Goal: Task Accomplishment & Management: Use online tool/utility

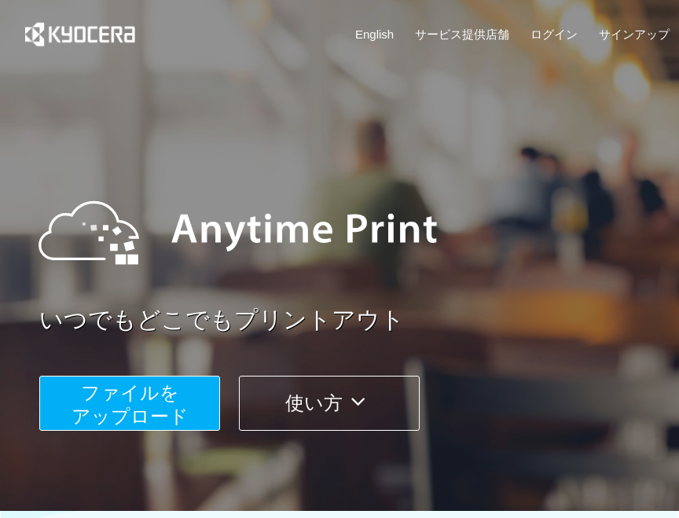
click at [134, 407] on span "ファイルを ​​アップロード" at bounding box center [130, 404] width 117 height 45
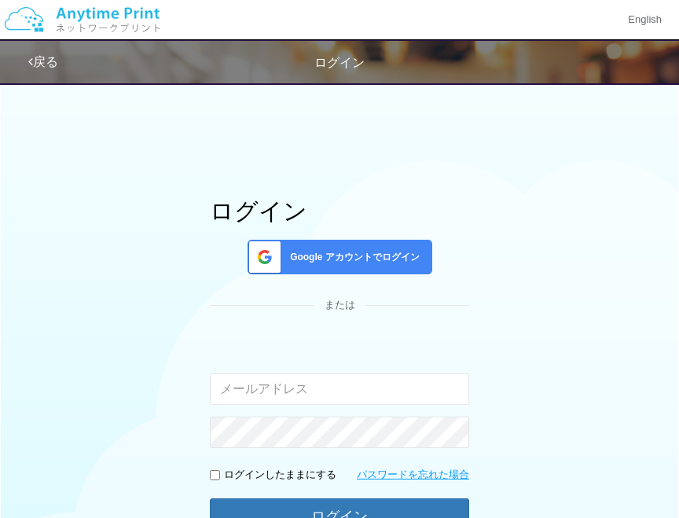
scroll to position [157, 0]
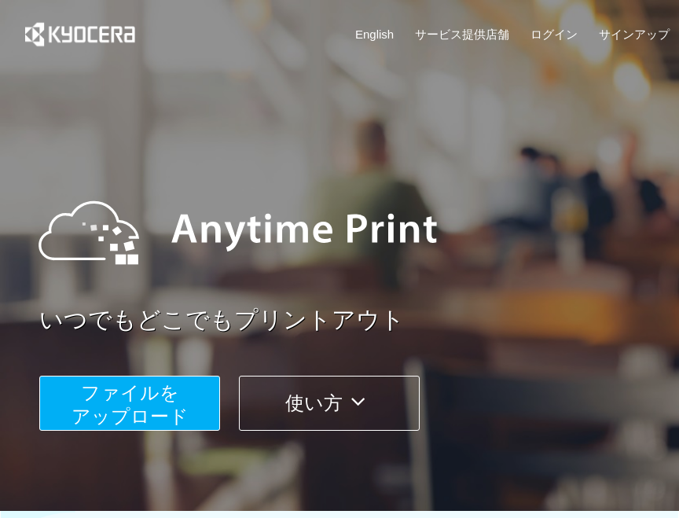
click at [162, 408] on span "ファイルを ​​アップロード" at bounding box center [130, 404] width 117 height 45
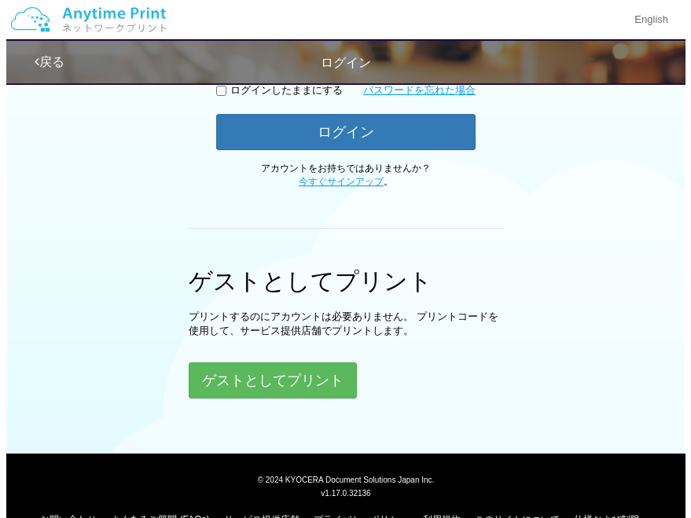
scroll to position [392, 0]
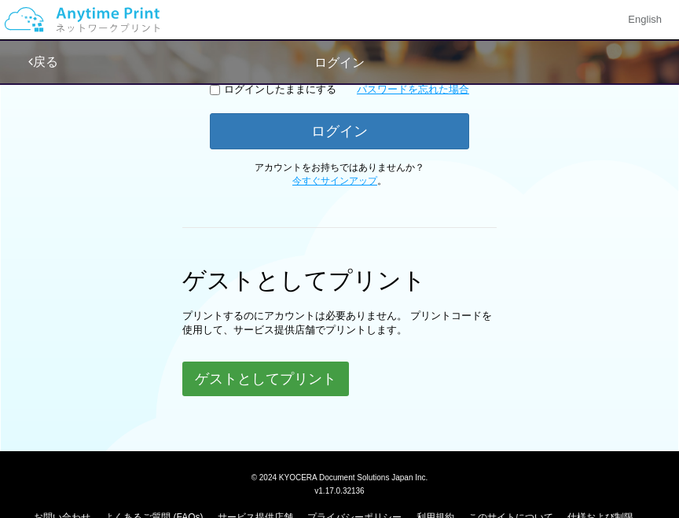
click at [316, 383] on button "ゲストとしてプリント" at bounding box center [265, 379] width 167 height 35
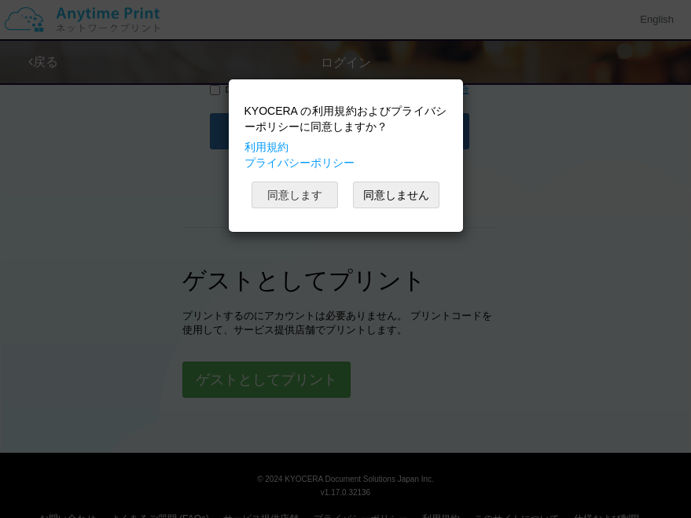
click at [307, 197] on button "同意します" at bounding box center [295, 195] width 86 height 27
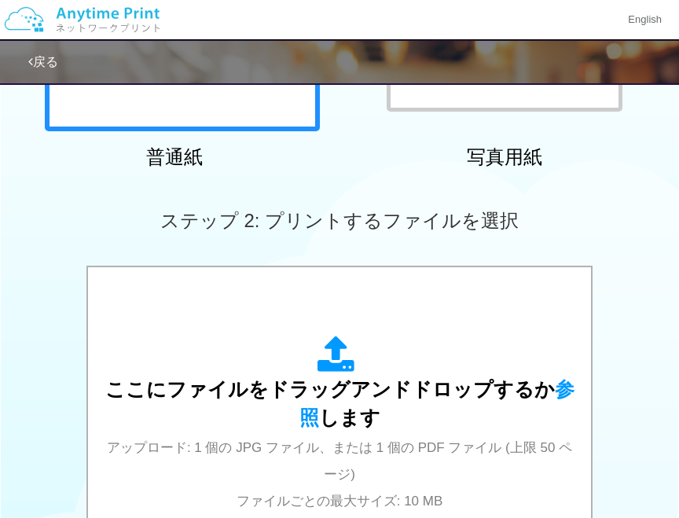
scroll to position [353, 0]
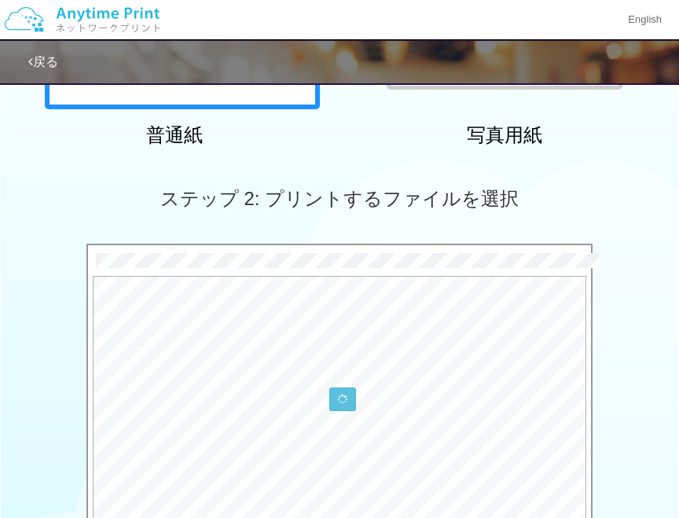
click at [426, 140] on h2 "写真用紙" at bounding box center [504, 135] width 275 height 20
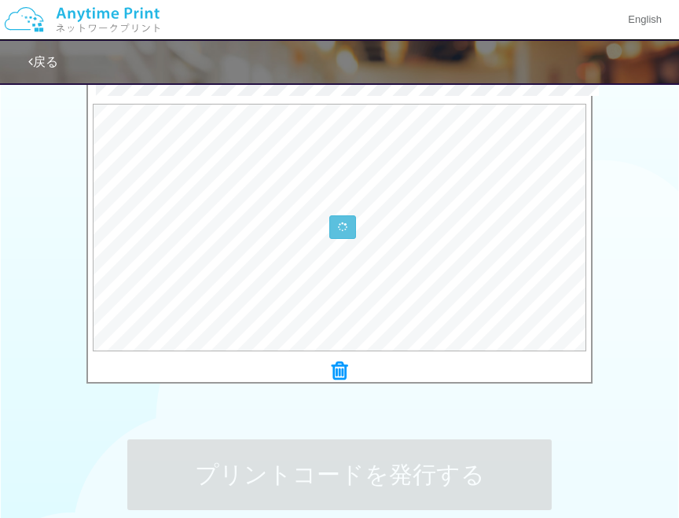
scroll to position [524, 0]
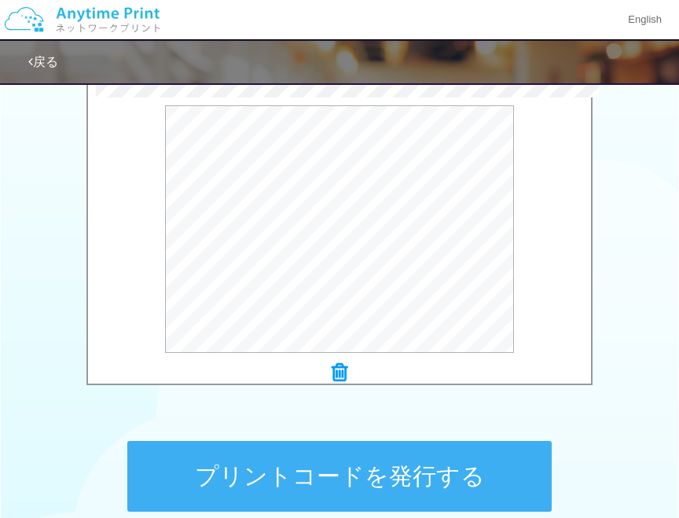
click at [388, 480] on button "プリントコードを発行する" at bounding box center [339, 476] width 425 height 71
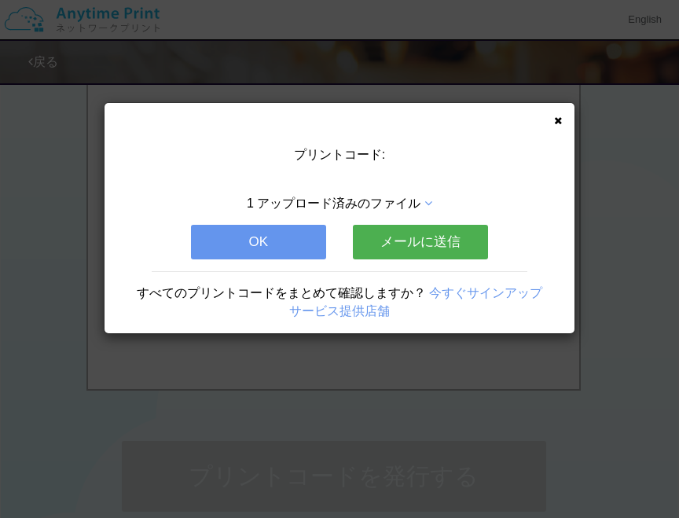
scroll to position [0, 0]
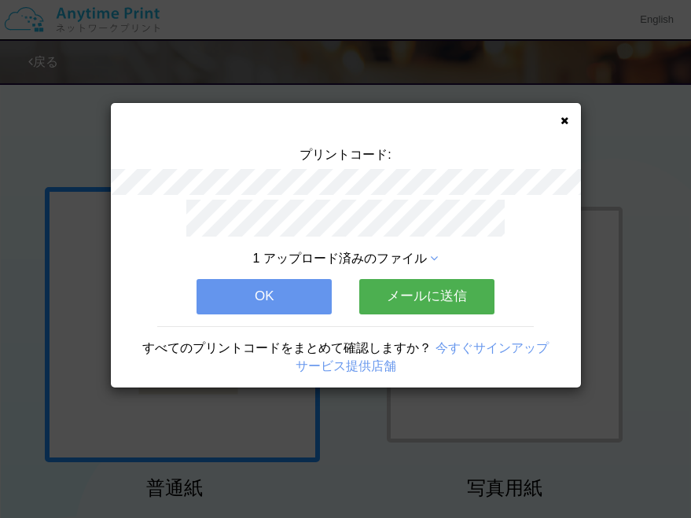
click at [295, 279] on button "OK" at bounding box center [264, 296] width 135 height 35
